Goal: Task Accomplishment & Management: Manage account settings

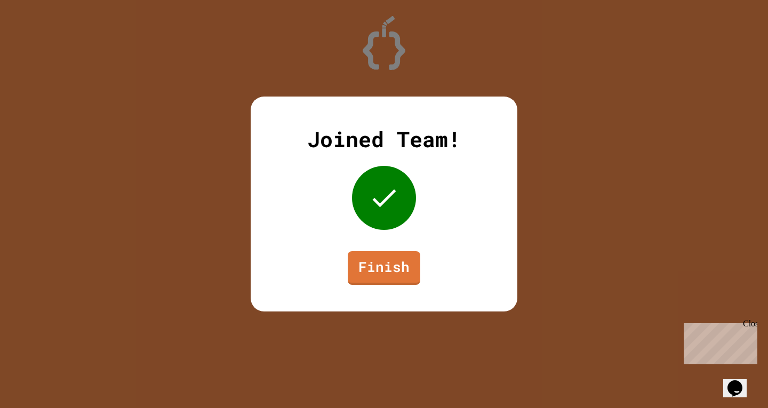
drag, startPoint x: 192, startPoint y: 94, endPoint x: 228, endPoint y: 89, distance: 35.7
click at [192, 94] on div "Joined Team! Finish" at bounding box center [384, 204] width 768 height 408
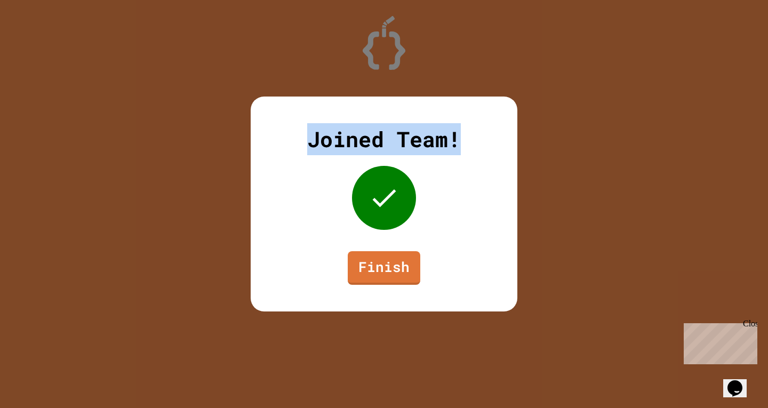
drag, startPoint x: 311, startPoint y: 127, endPoint x: 459, endPoint y: 150, distance: 149.5
click at [459, 150] on div "Joined Team! Finish" at bounding box center [384, 204] width 267 height 215
click at [467, 149] on div "Joined Team! Finish" at bounding box center [384, 204] width 267 height 215
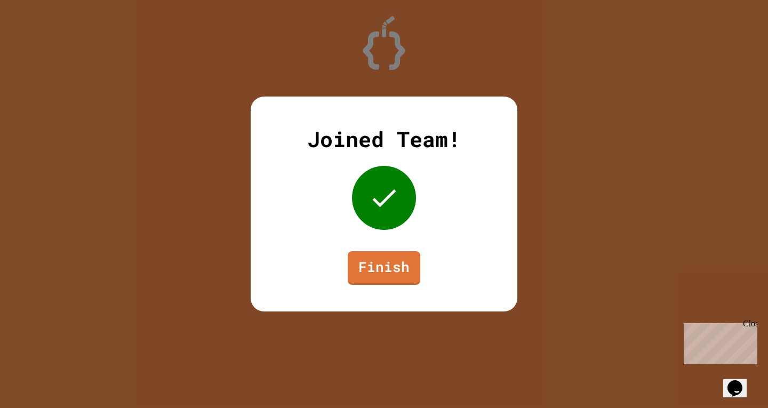
click at [452, 139] on div "Joined Team!" at bounding box center [384, 139] width 154 height 32
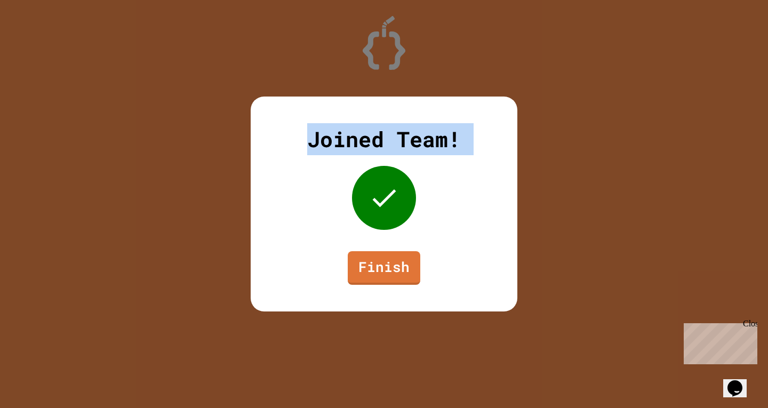
click at [452, 139] on div "Joined Team!" at bounding box center [384, 139] width 154 height 32
click at [464, 139] on div "Joined Team! Finish" at bounding box center [384, 204] width 267 height 215
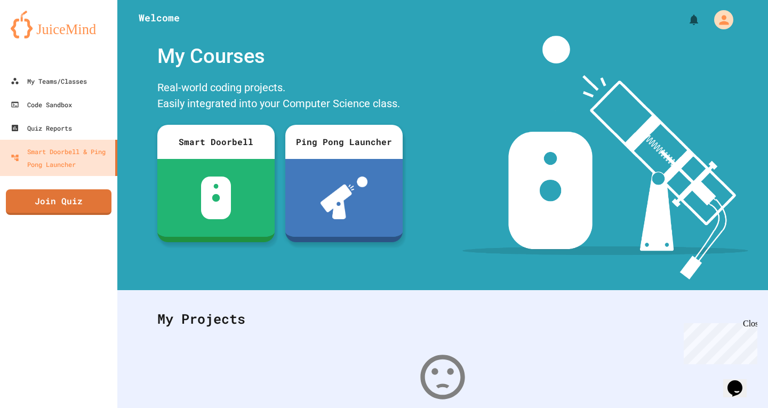
drag, startPoint x: 542, startPoint y: 124, endPoint x: 537, endPoint y: 131, distance: 8.4
click at [542, 124] on img at bounding box center [605, 158] width 286 height 244
drag, startPoint x: 750, startPoint y: 323, endPoint x: 1423, endPoint y: 640, distance: 743.5
click at [750, 323] on div "Close" at bounding box center [749, 325] width 13 height 13
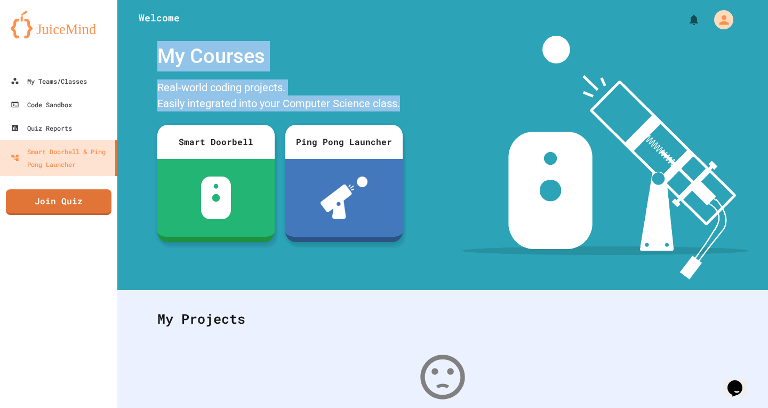
drag, startPoint x: 160, startPoint y: 54, endPoint x: 397, endPoint y: 101, distance: 242.0
click at [397, 101] on div "My Courses Real-world coding projects. Easily integrated into your Computer Sci…" at bounding box center [280, 142] width 256 height 212
